Goal: Task Accomplishment & Management: Use online tool/utility

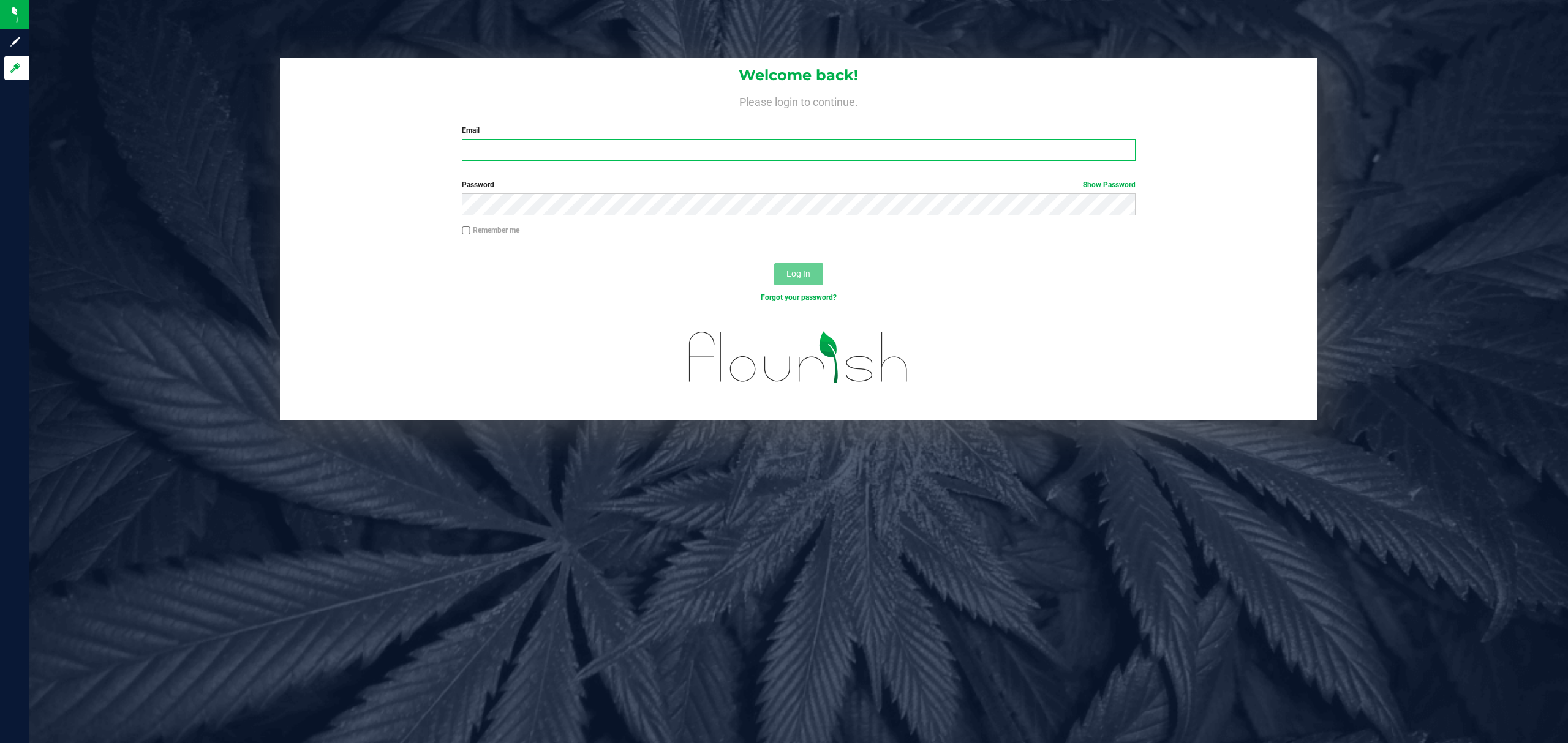
click at [527, 152] on input "Email" at bounding box center [798, 150] width 674 height 22
type input "[EMAIL_ADDRESS][DOMAIN_NAME]"
click at [774, 264] on button "Log In" at bounding box center [798, 275] width 49 height 22
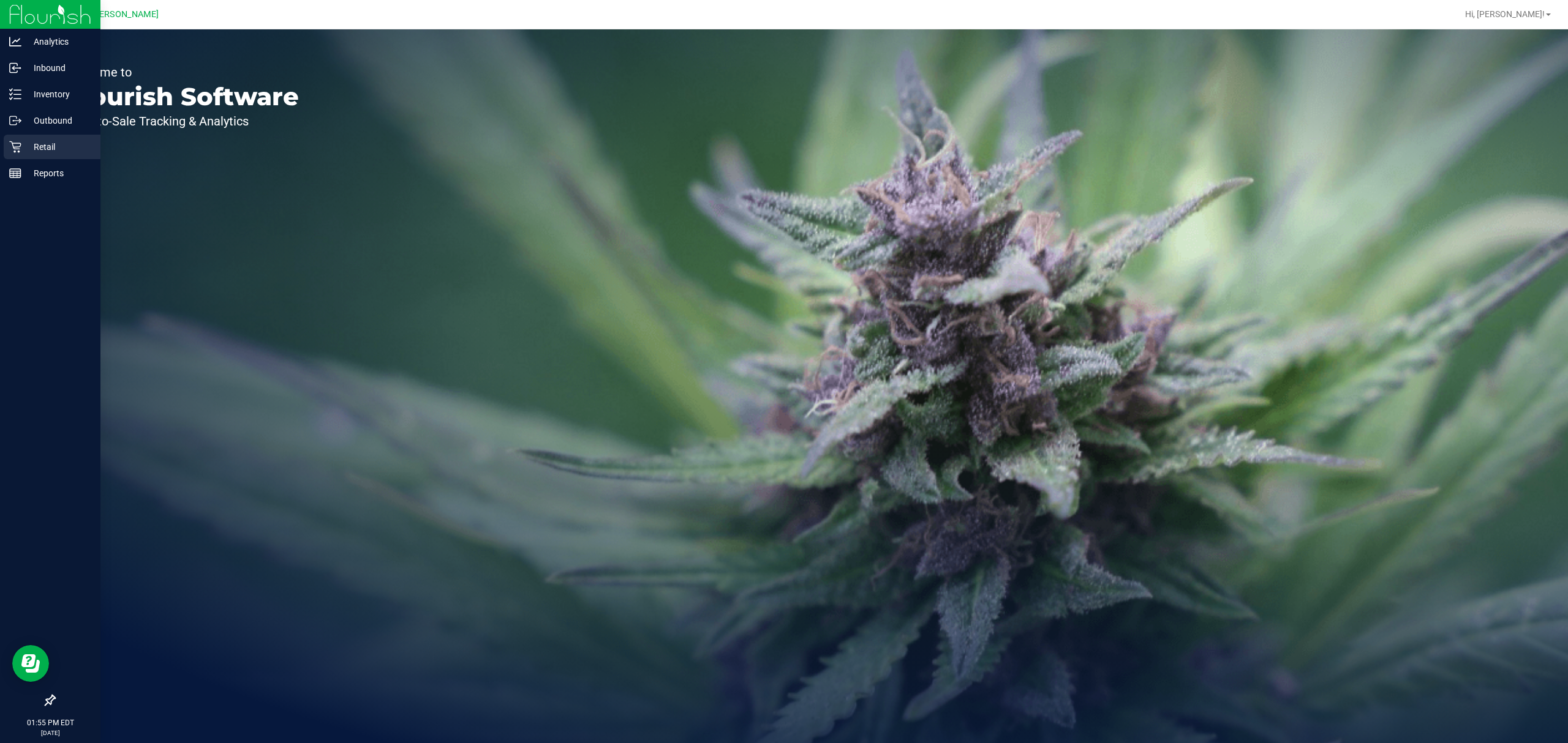
click at [18, 138] on div "Retail" at bounding box center [52, 146] width 97 height 25
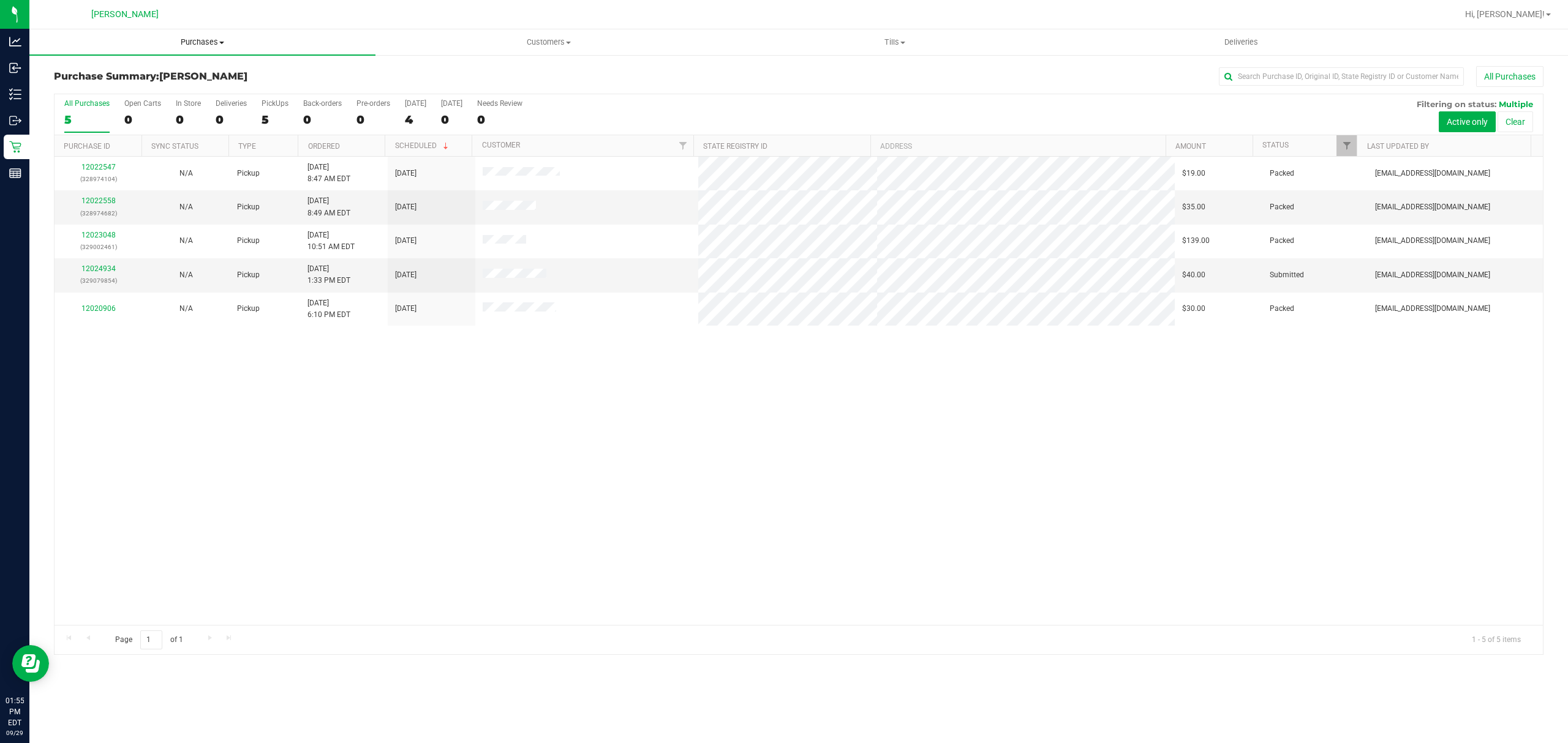
click at [208, 39] on span "Purchases" at bounding box center [203, 42] width 346 height 11
click at [165, 82] on li "Fulfillment" at bounding box center [203, 89] width 346 height 15
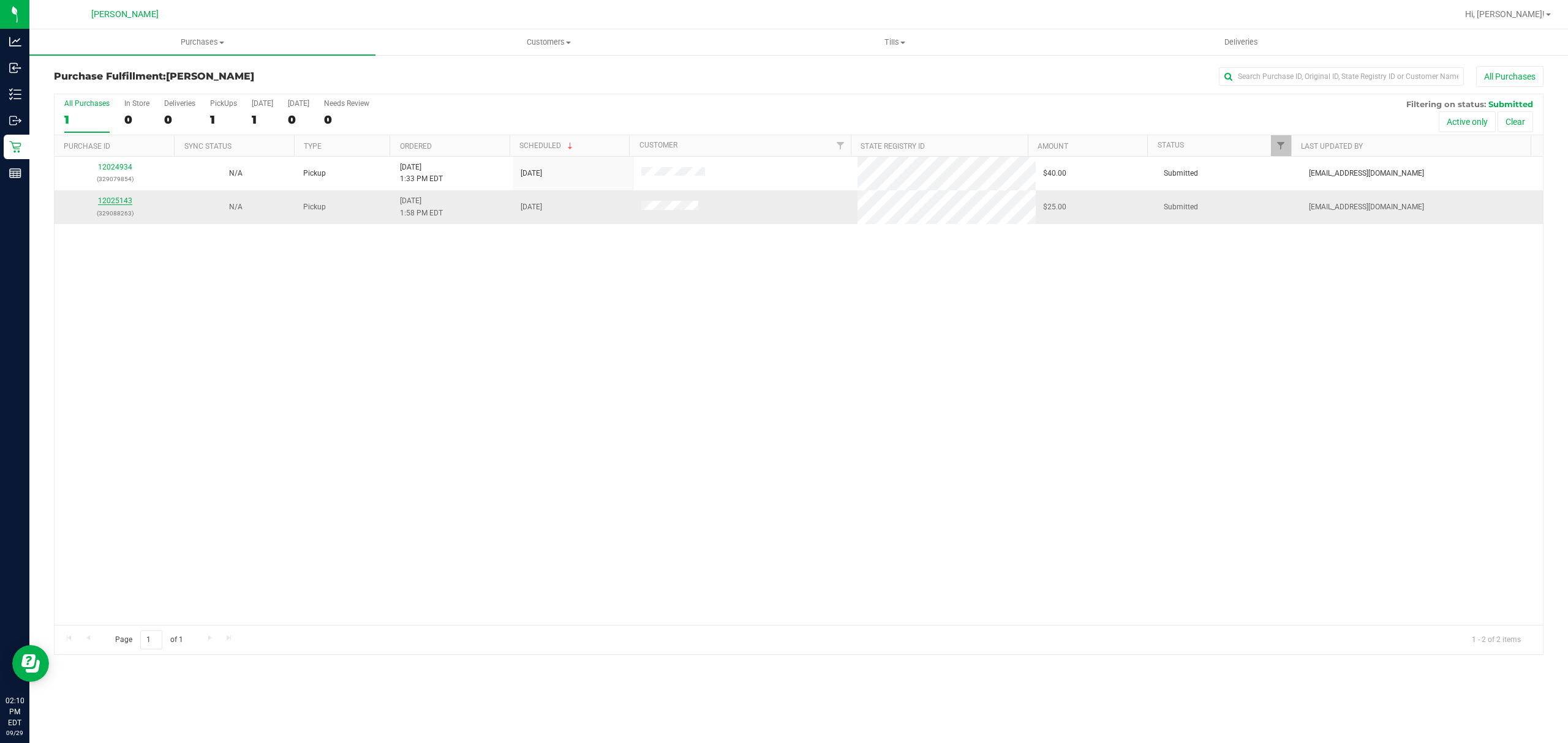
click at [122, 201] on link "12025143" at bounding box center [114, 201] width 34 height 9
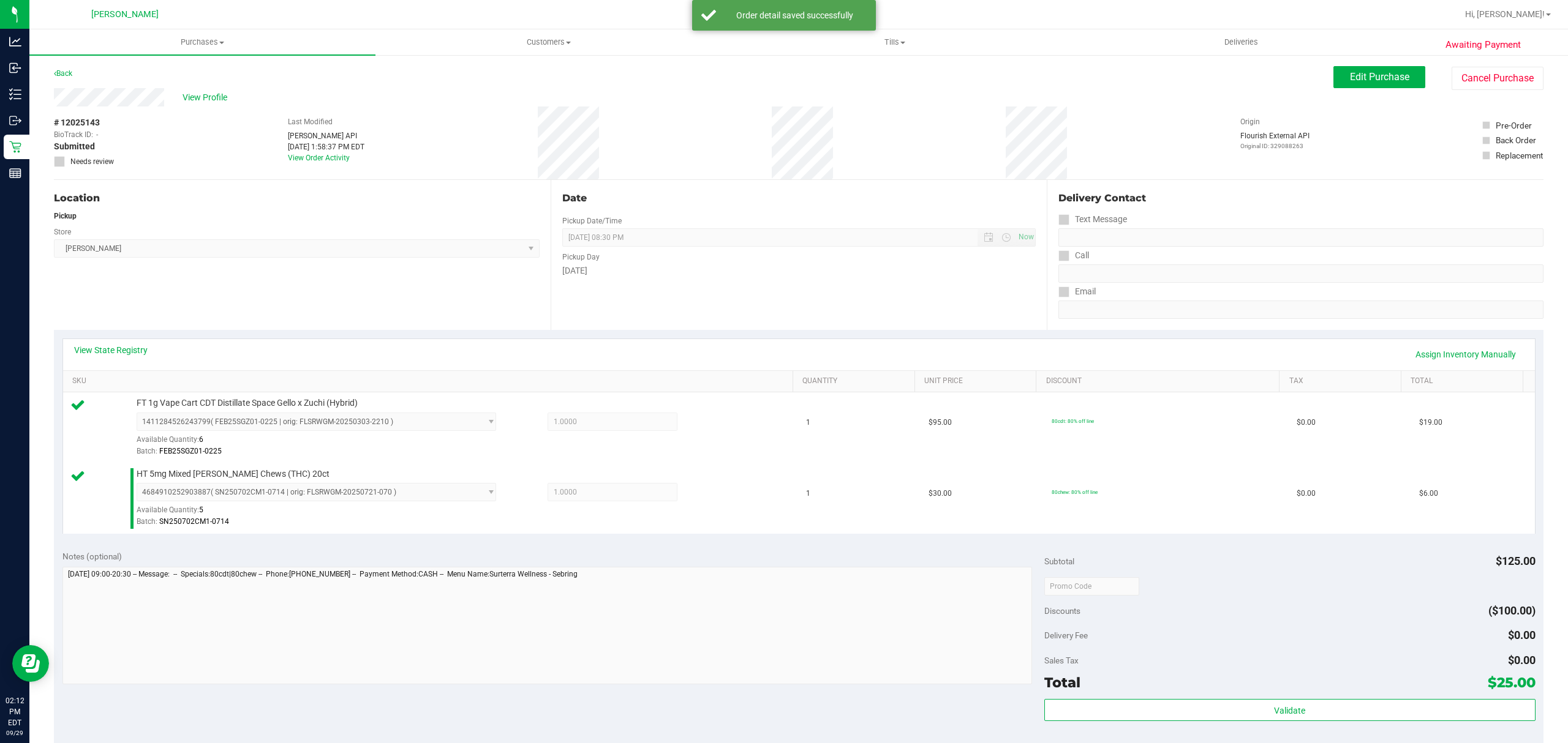
click at [796, 555] on div "Notes (optional)" at bounding box center [553, 556] width 982 height 12
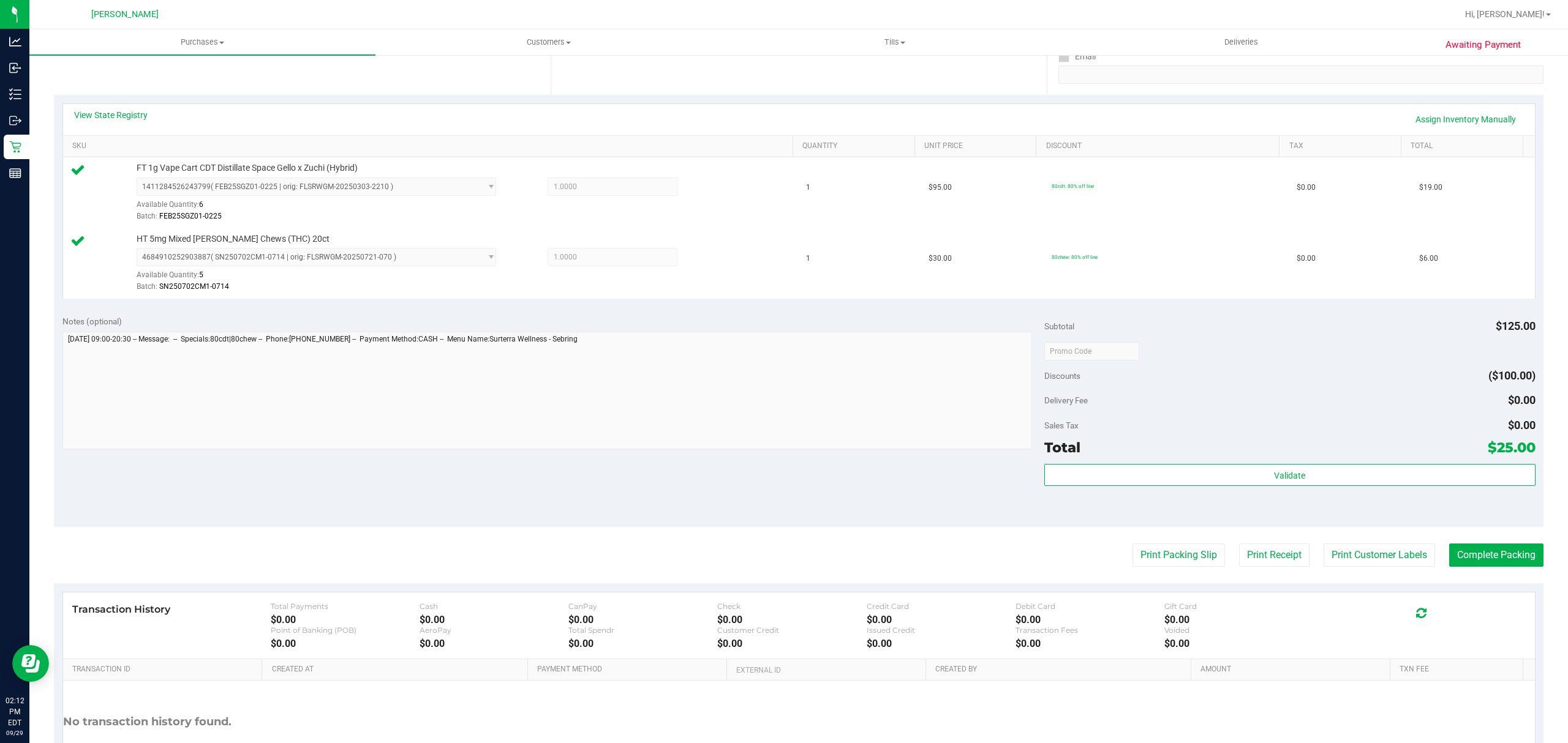
scroll to position [330, 0]
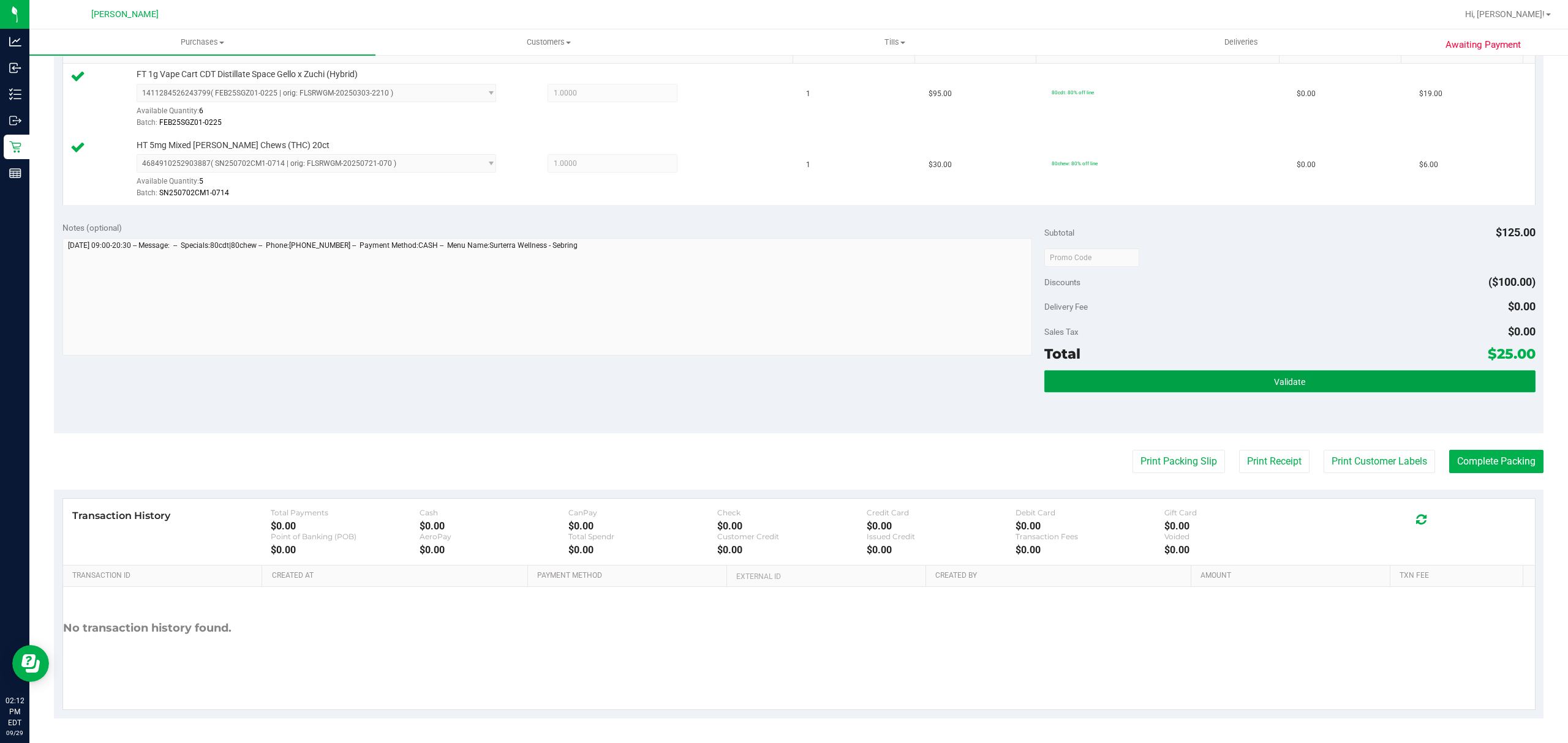
click at [1108, 388] on button "Validate" at bounding box center [1290, 381] width 491 height 22
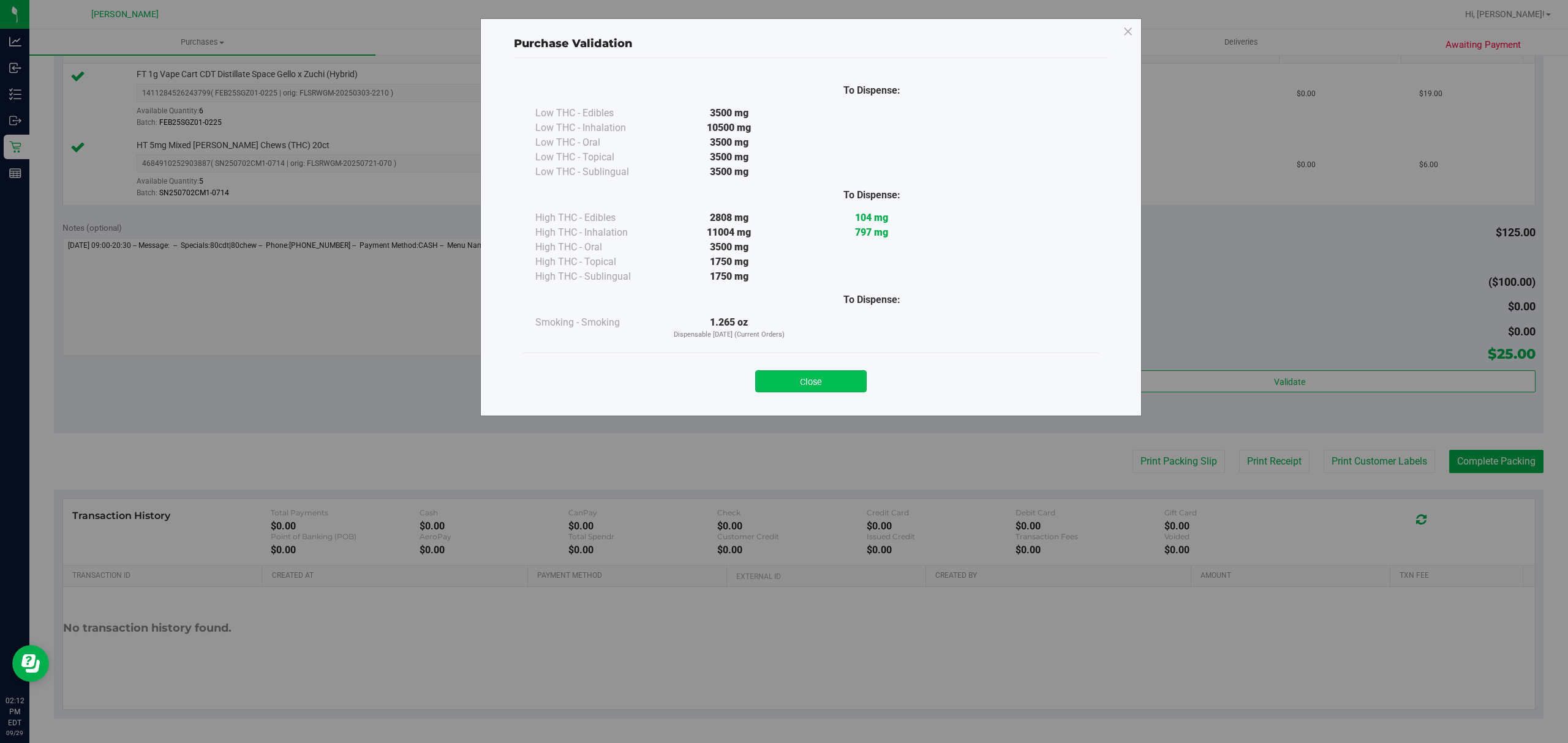
click at [814, 388] on button "Close" at bounding box center [811, 381] width 111 height 22
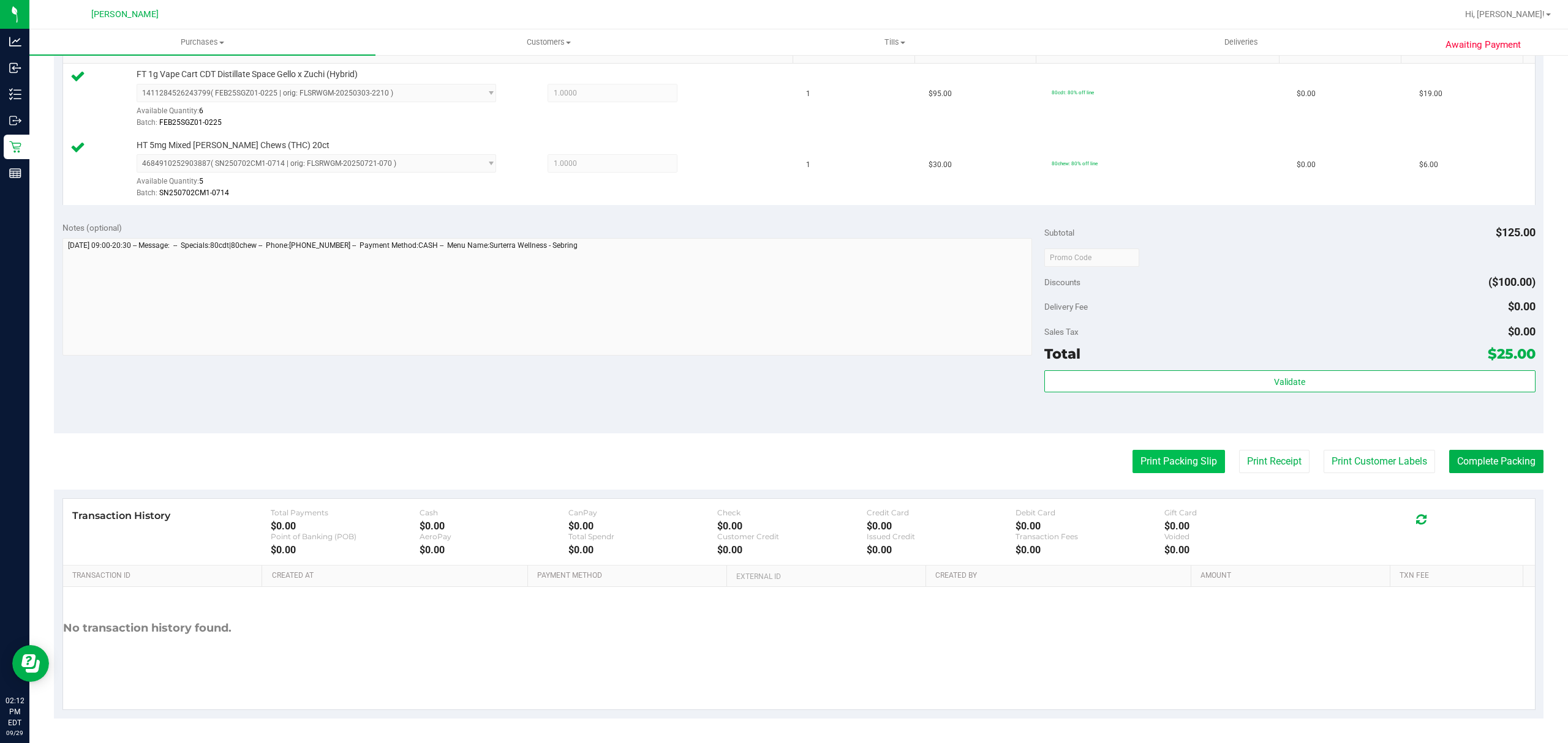
click at [1188, 462] on button "Print Packing Slip" at bounding box center [1178, 461] width 93 height 23
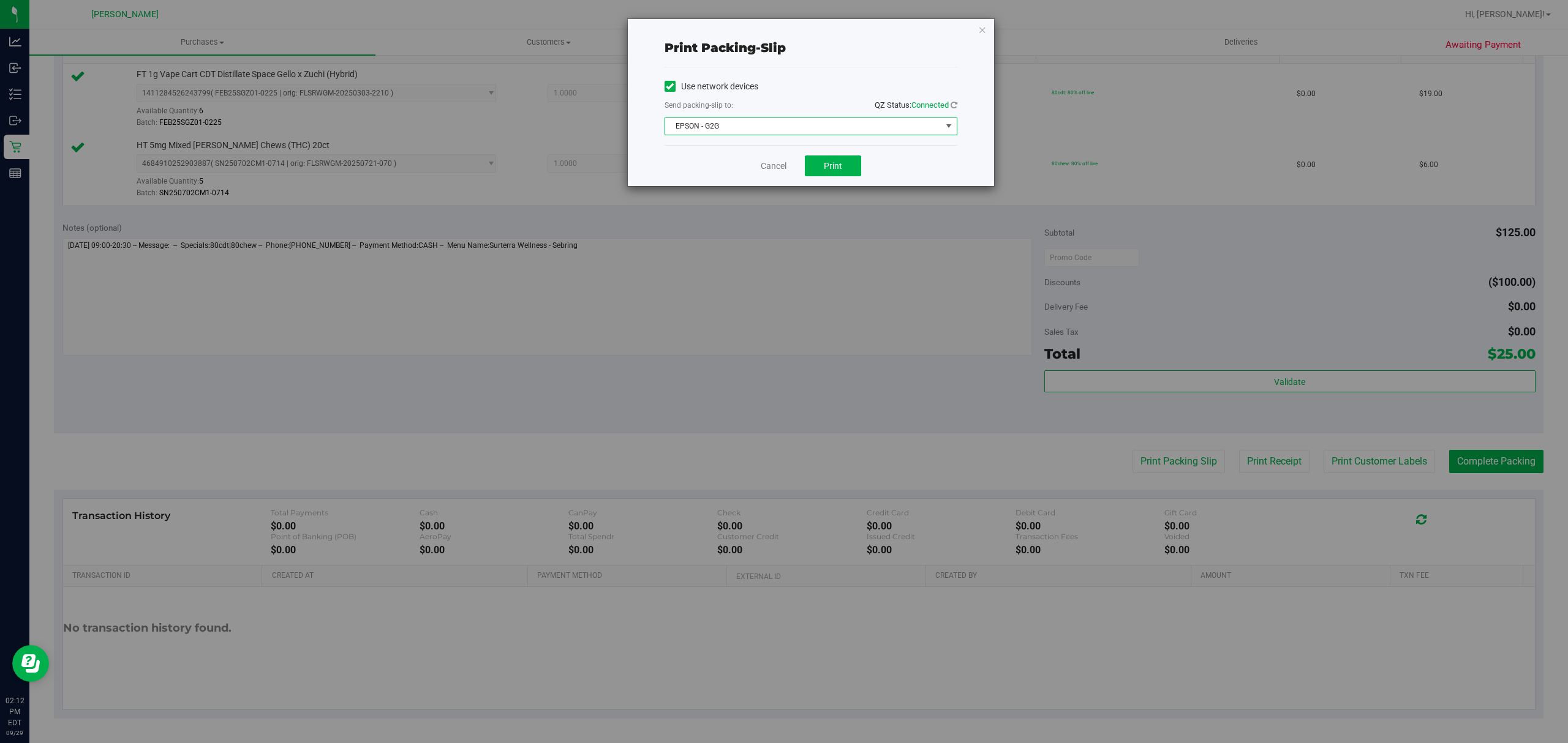
click at [792, 130] on span "EPSON - G2G" at bounding box center [804, 125] width 277 height 17
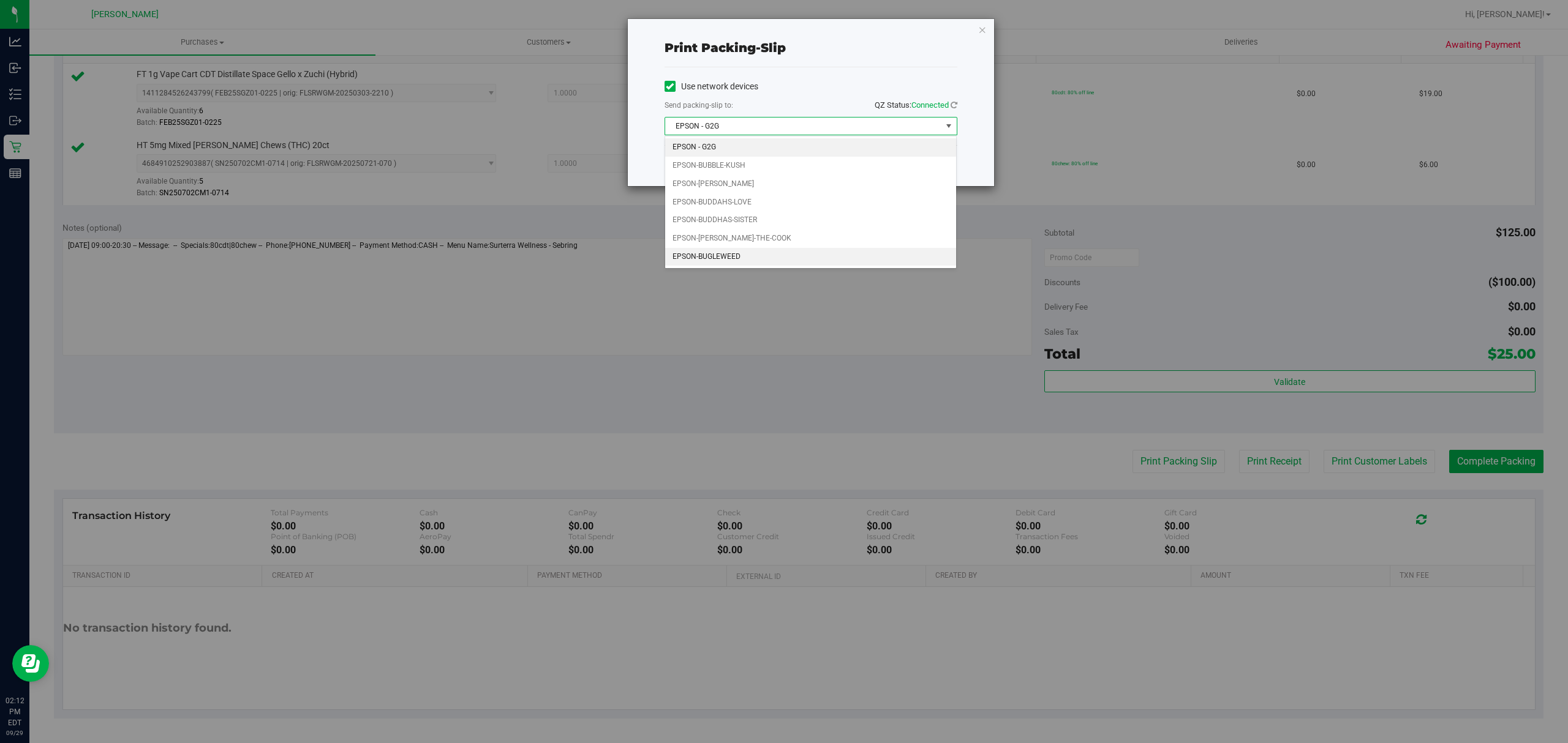
click at [725, 255] on li "EPSON-BUGLEWEED" at bounding box center [811, 257] width 291 height 18
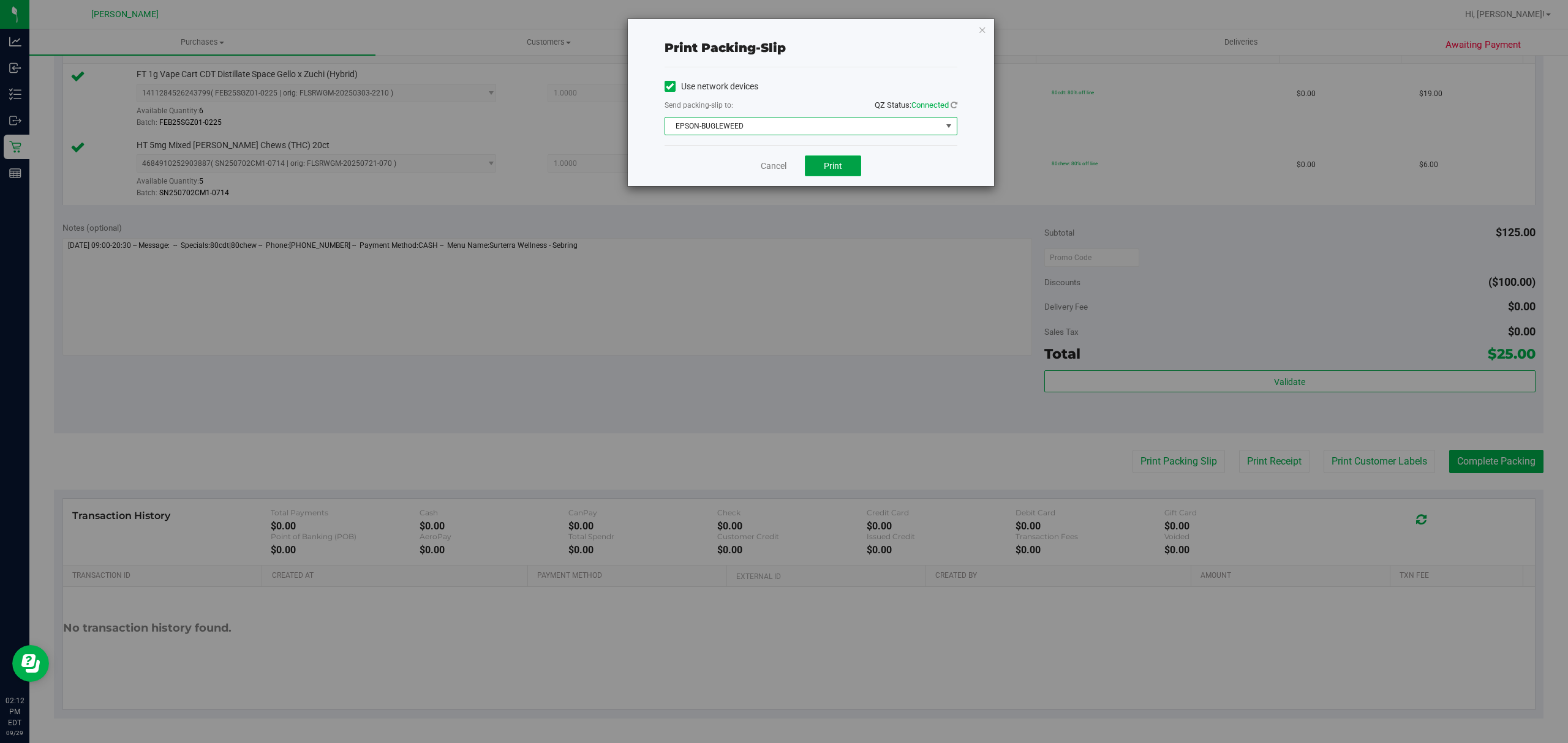
click at [826, 166] on span "Print" at bounding box center [833, 166] width 18 height 10
click at [981, 34] on icon "button" at bounding box center [982, 29] width 9 height 15
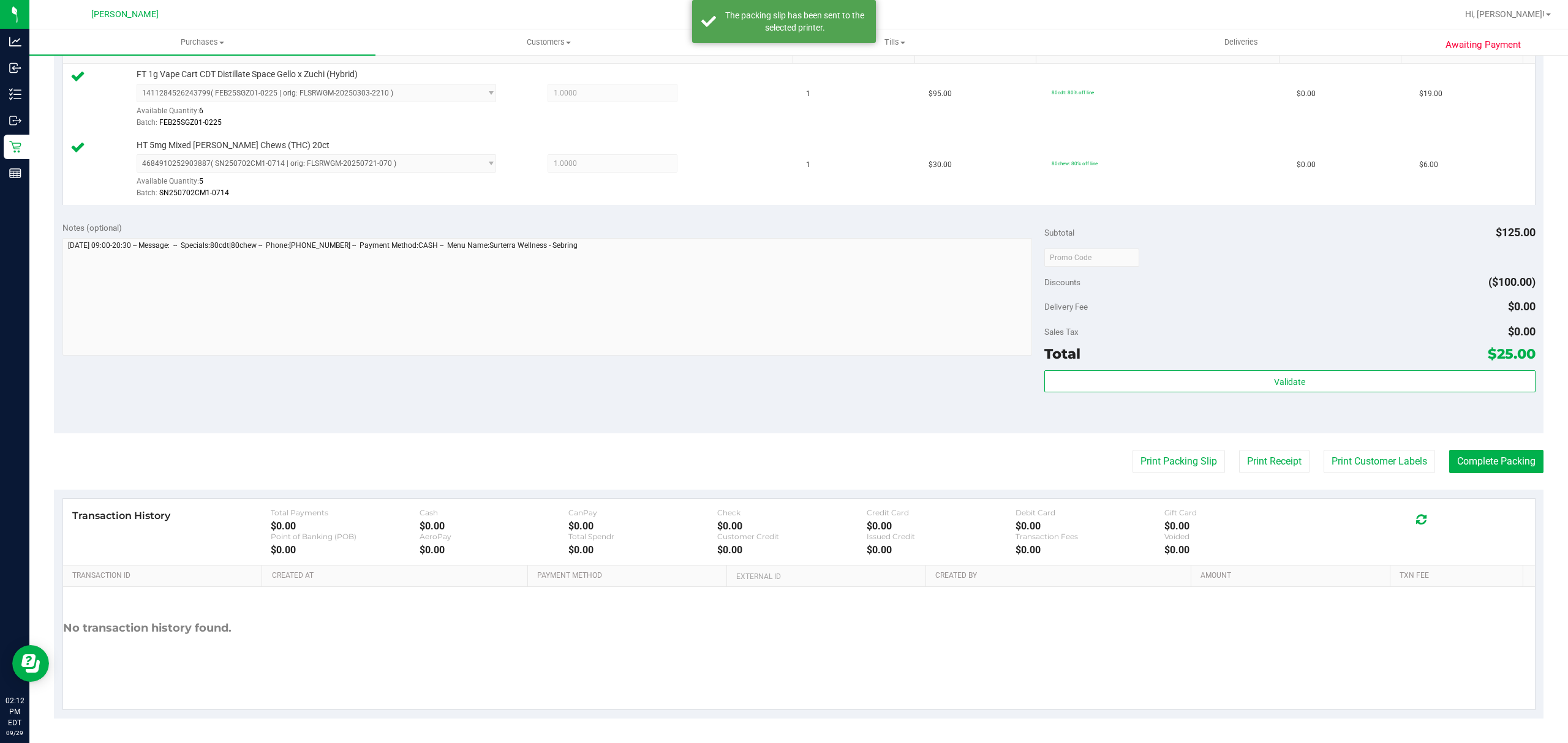
click at [221, 216] on div "Notes (optional) Subtotal $125.00 Discounts ($100.00) Delivery Fee $0.00 Sales …" at bounding box center [798, 323] width 1489 height 221
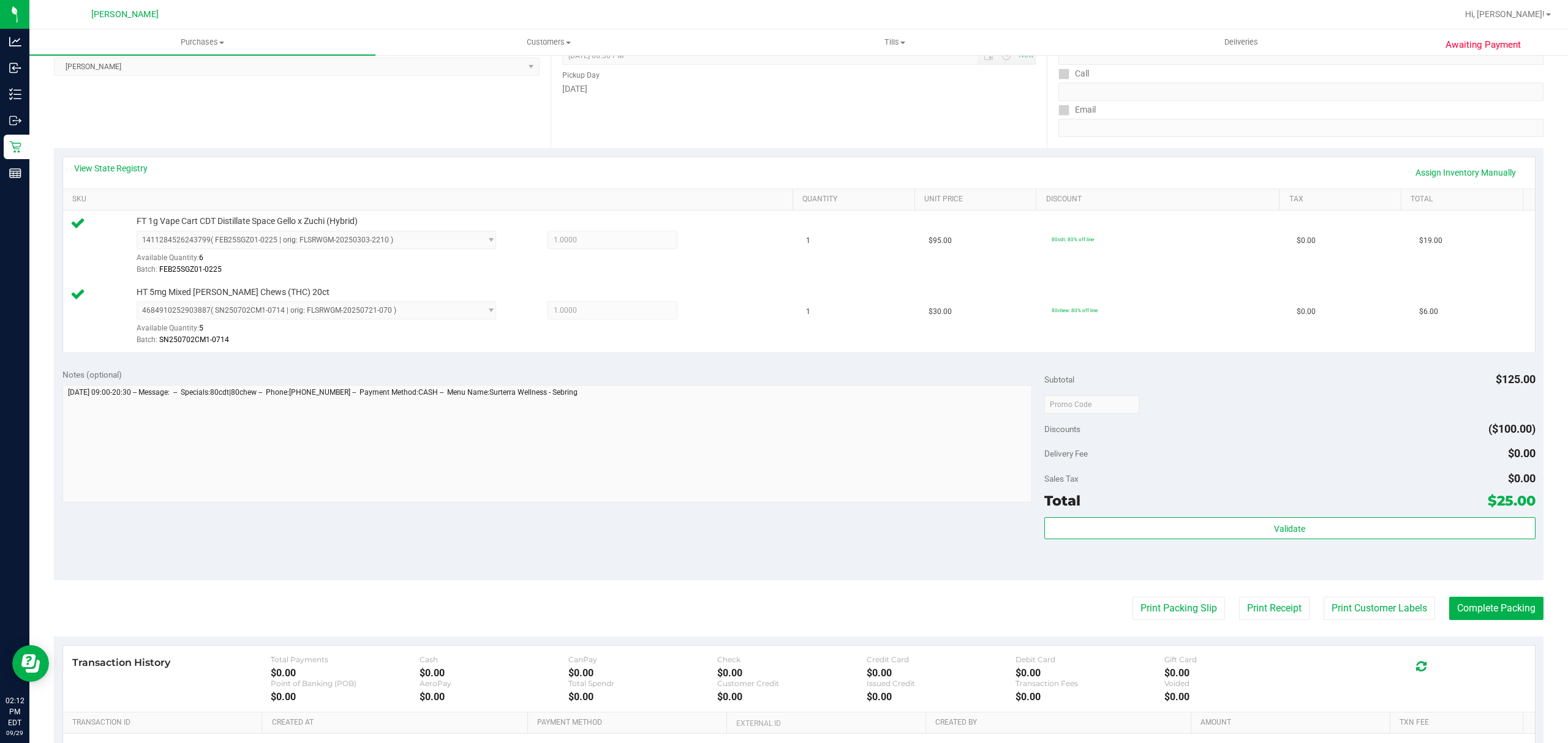
scroll to position [167, 0]
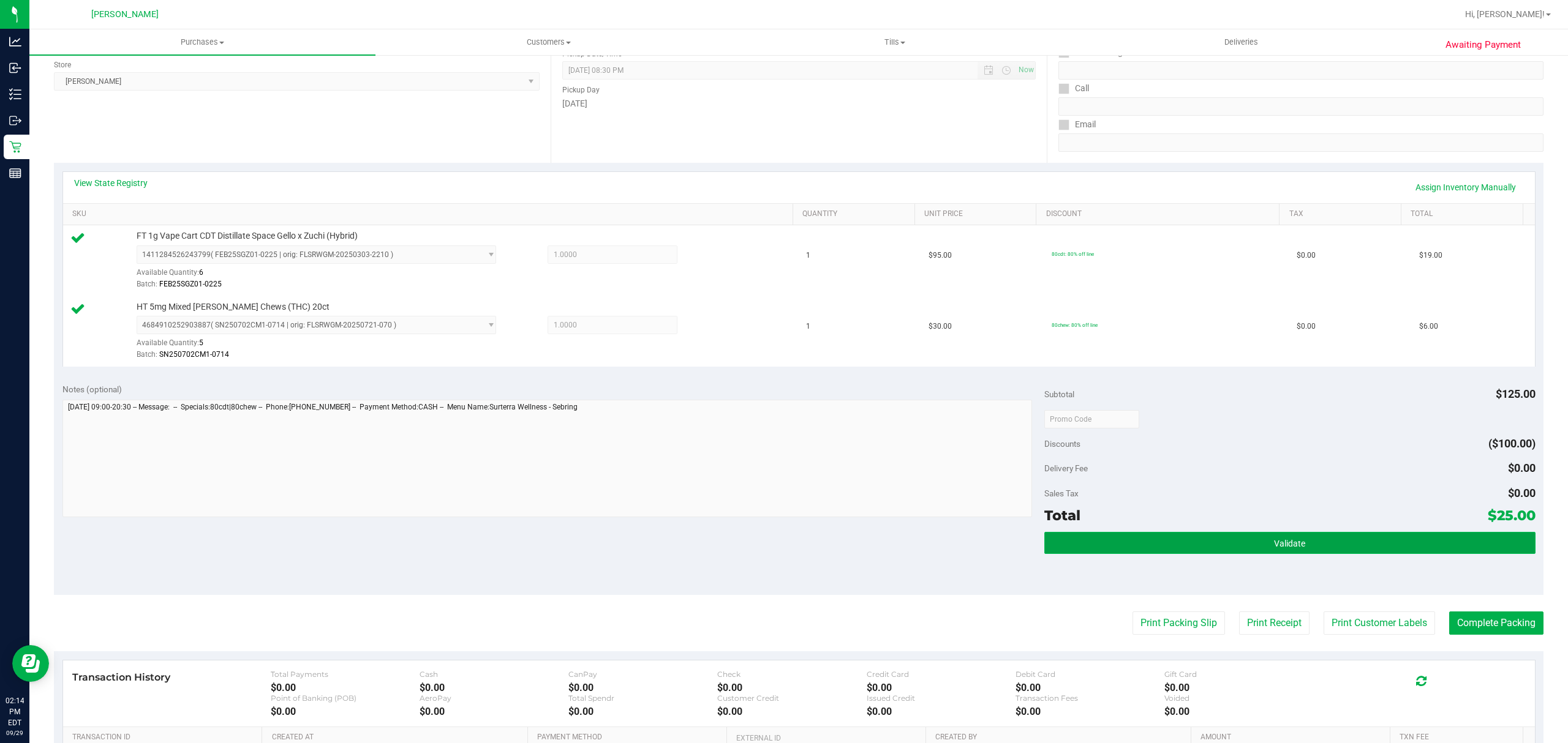
click at [1133, 541] on button "Validate" at bounding box center [1290, 543] width 491 height 22
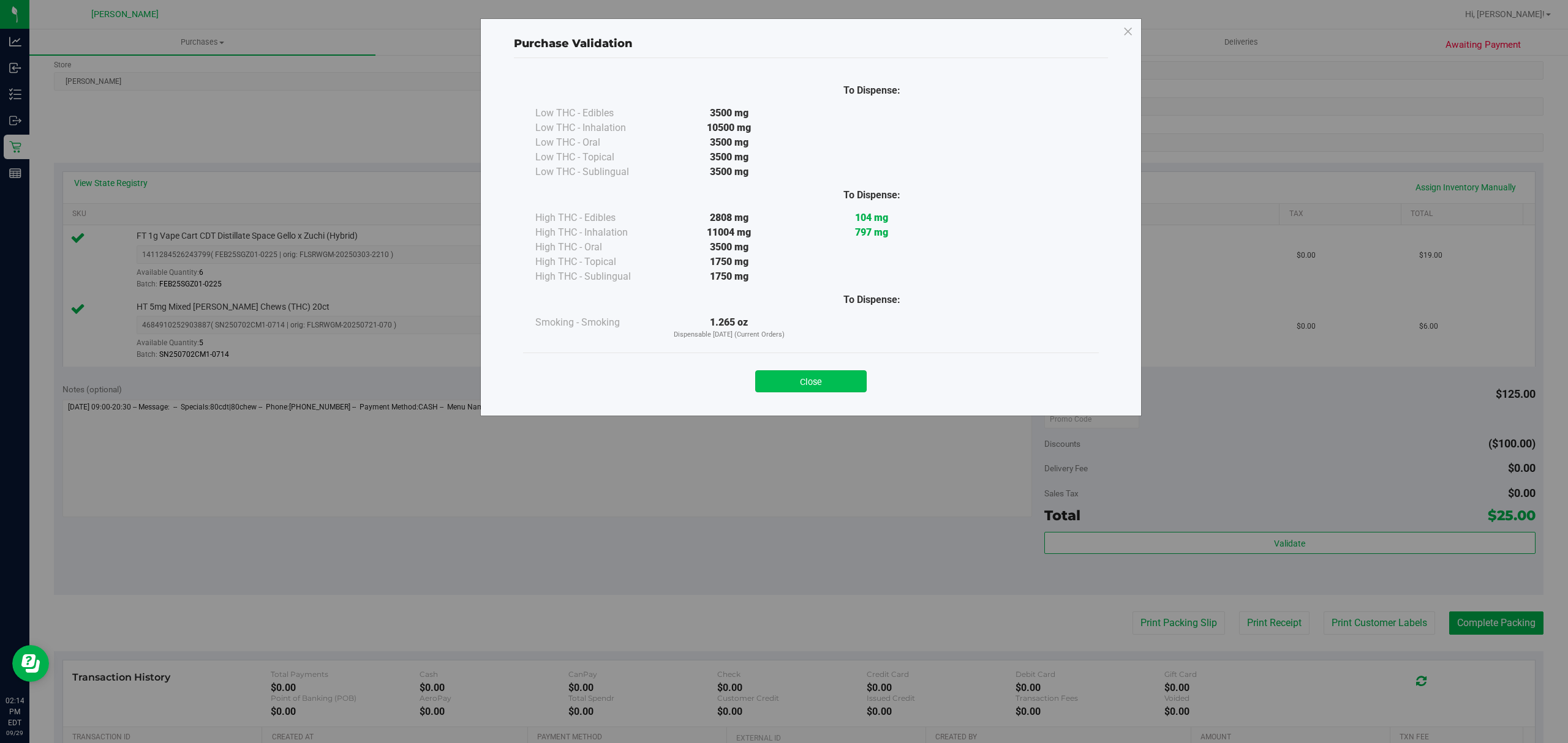
click at [796, 388] on button "Close" at bounding box center [811, 381] width 111 height 22
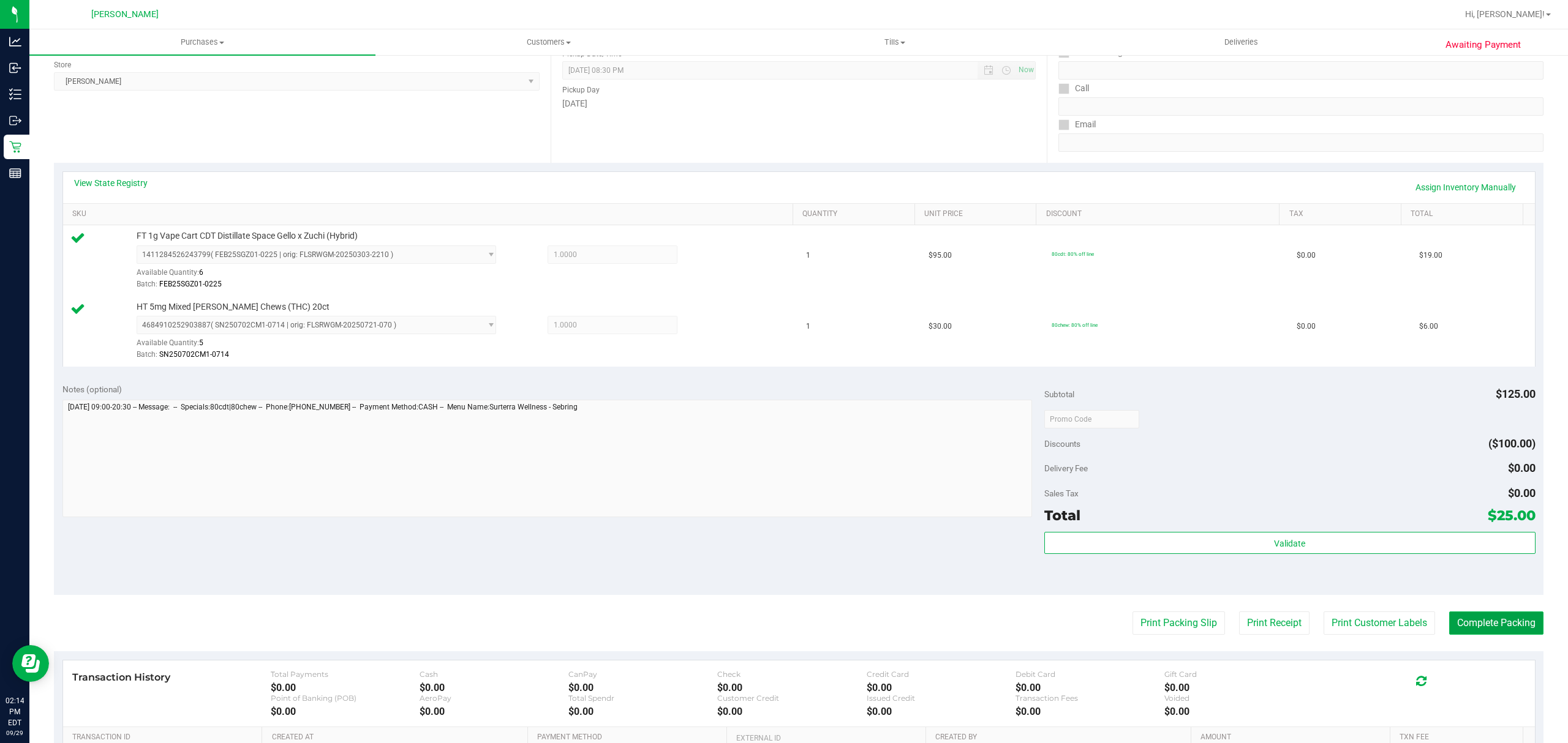
click at [1469, 627] on button "Complete Packing" at bounding box center [1496, 623] width 95 height 23
